Goal: Information Seeking & Learning: Learn about a topic

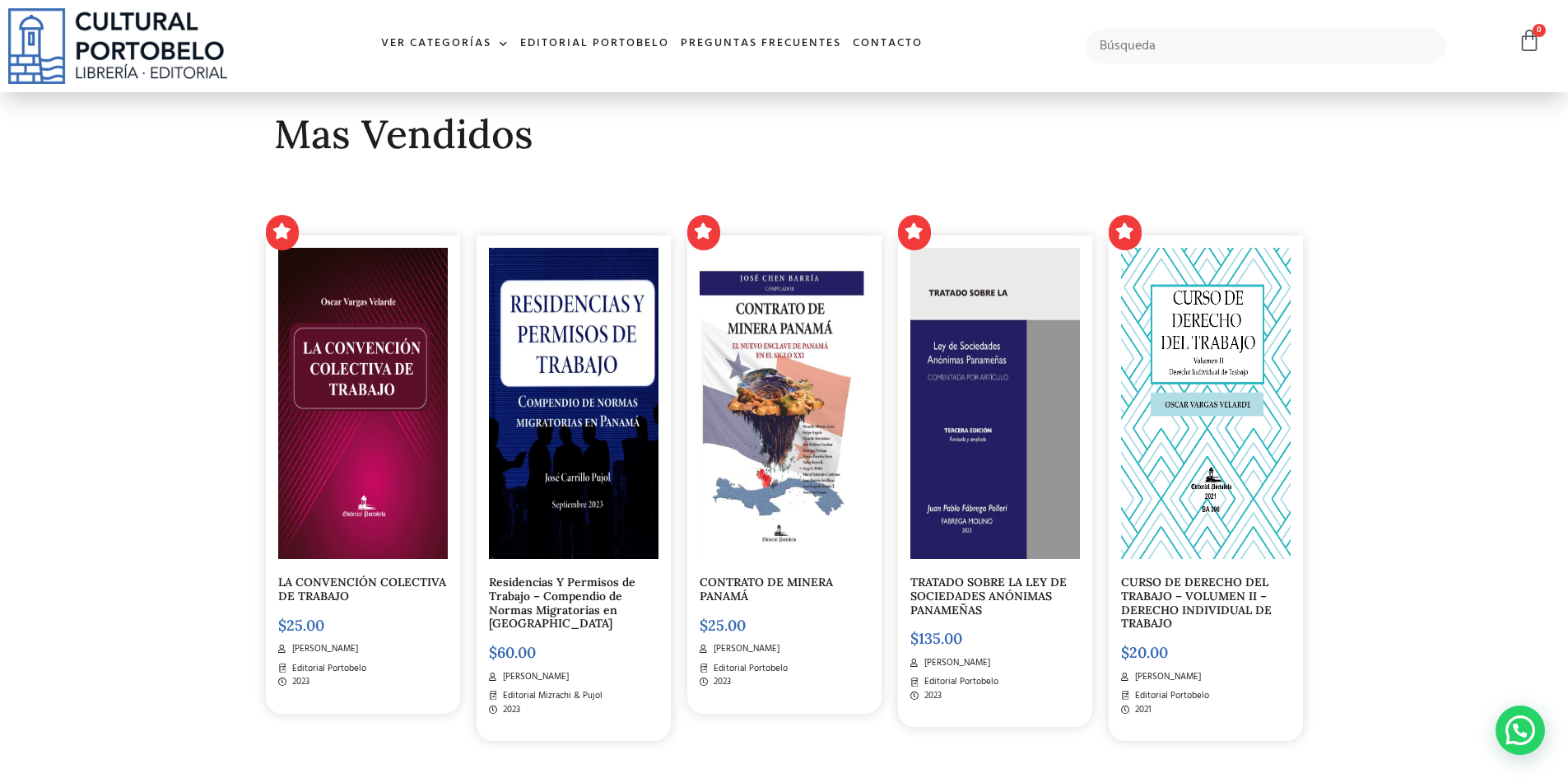
scroll to position [411, 0]
click at [755, 582] on link "CONTRATO DE MINERA PANAMÁ" at bounding box center [766, 588] width 133 height 29
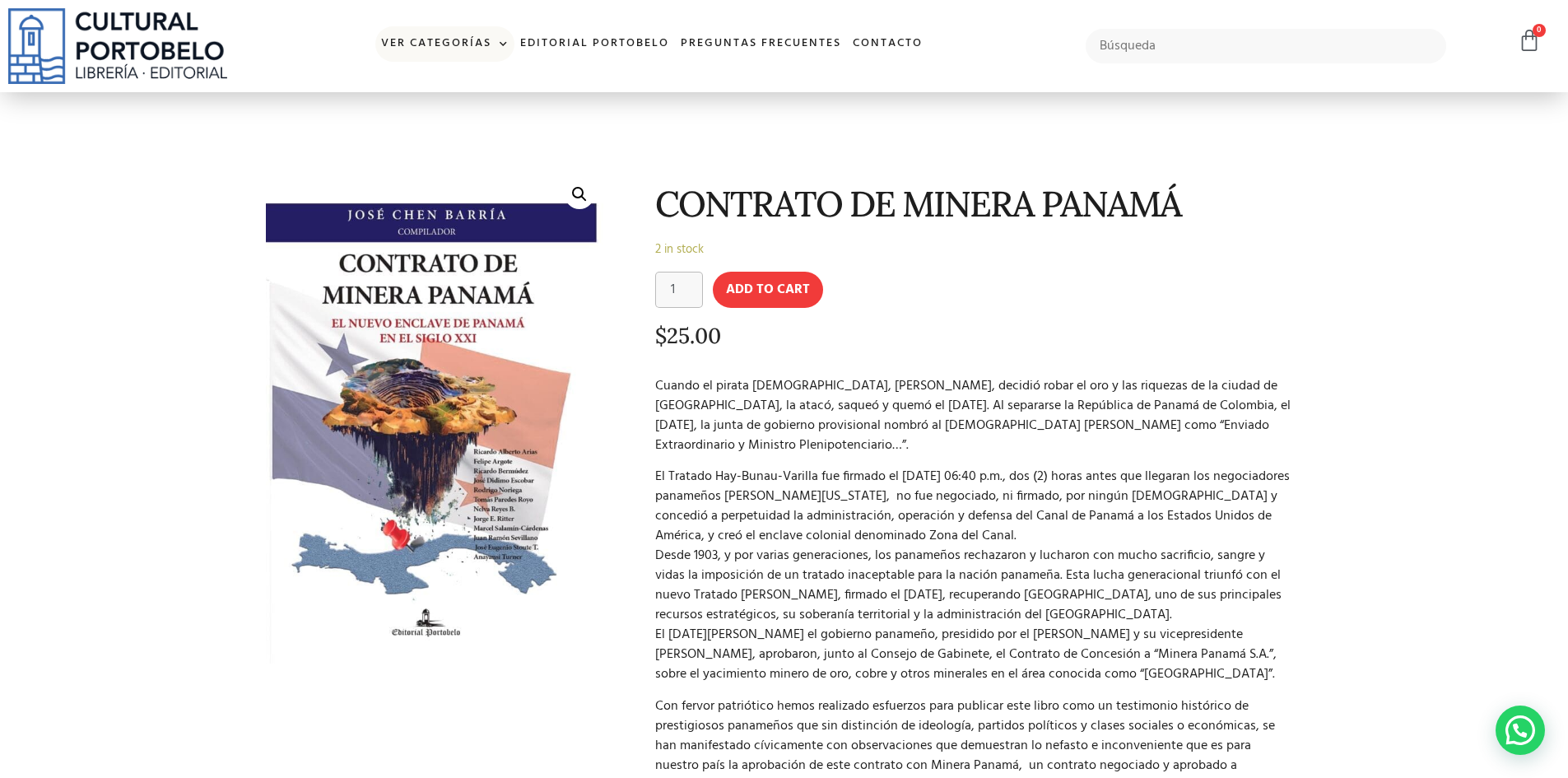
click at [504, 41] on span at bounding box center [500, 45] width 18 height 25
